Goal: Task Accomplishment & Management: Use online tool/utility

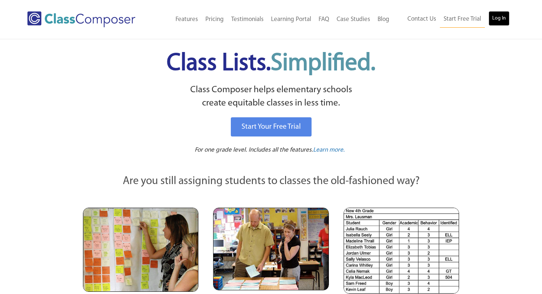
click at [496, 22] on link "Log In" at bounding box center [499, 18] width 21 height 15
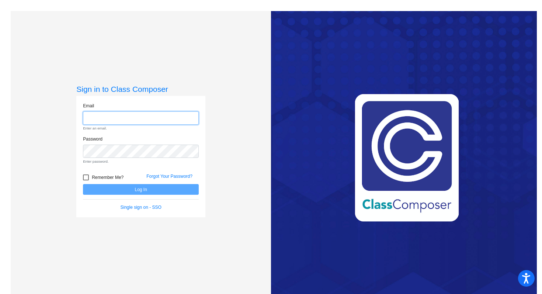
type input "wattse@platteco.k12.mo.us"
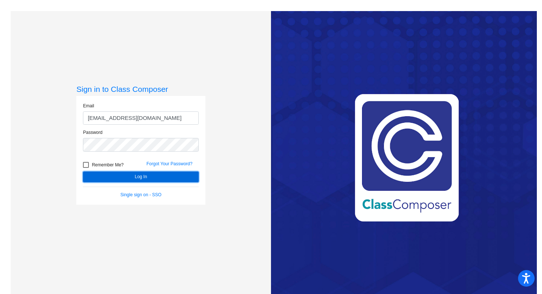
click at [170, 181] on button "Log In" at bounding box center [141, 177] width 116 height 11
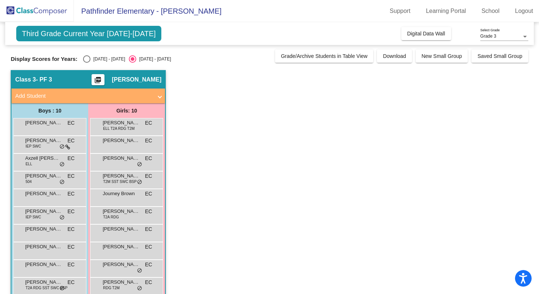
click at [84, 62] on div "Select an option" at bounding box center [86, 58] width 7 height 7
click at [86, 63] on input "2024 - 2025" at bounding box center [86, 63] width 0 height 0
radio input "true"
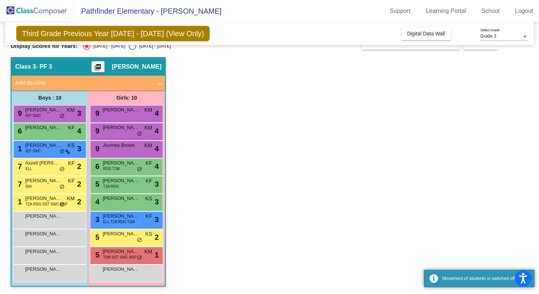
scroll to position [13, 0]
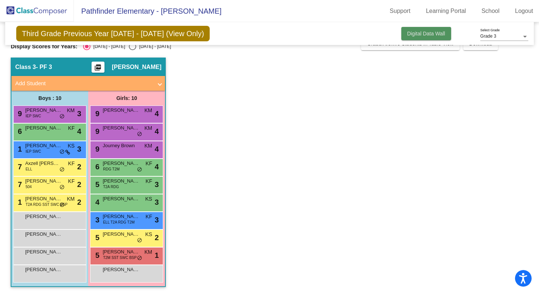
click at [432, 34] on span "Digital Data Wall" at bounding box center [426, 34] width 38 height 6
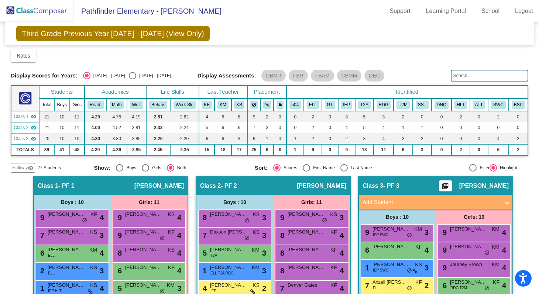
scroll to position [0, 0]
